Goal: Find specific page/section: Find specific page/section

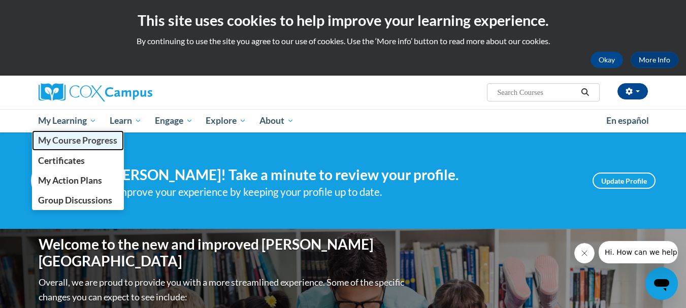
click at [71, 139] on span "My Course Progress" at bounding box center [77, 140] width 79 height 11
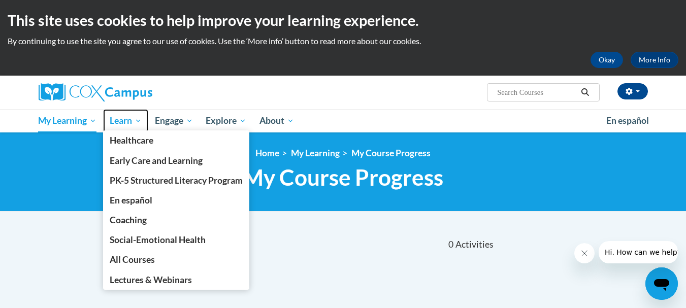
click at [129, 129] on link "Learn" at bounding box center [125, 120] width 45 height 23
